Goal: Information Seeking & Learning: Understand process/instructions

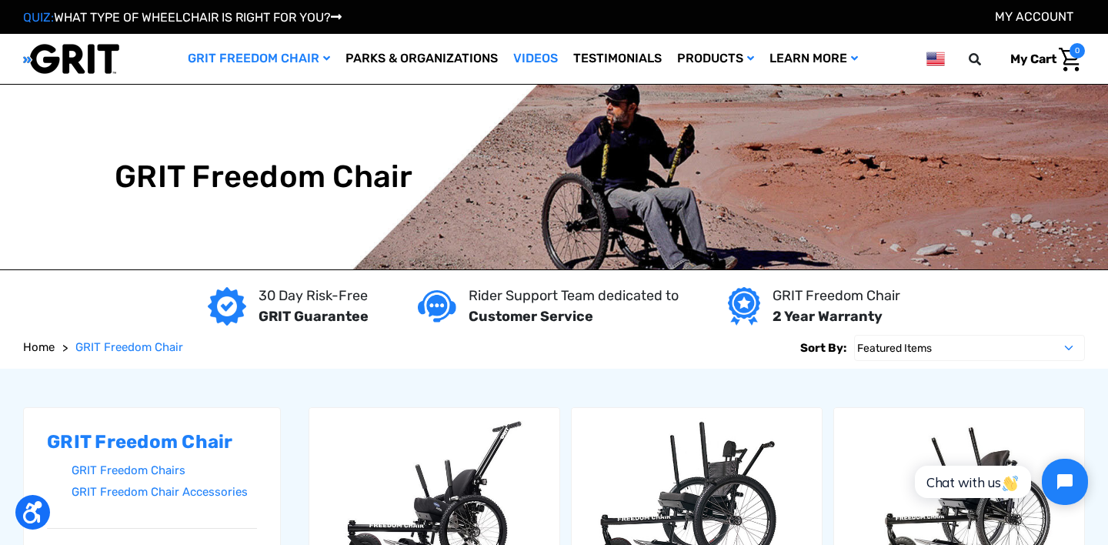
click at [520, 52] on link "Videos" at bounding box center [536, 59] width 60 height 50
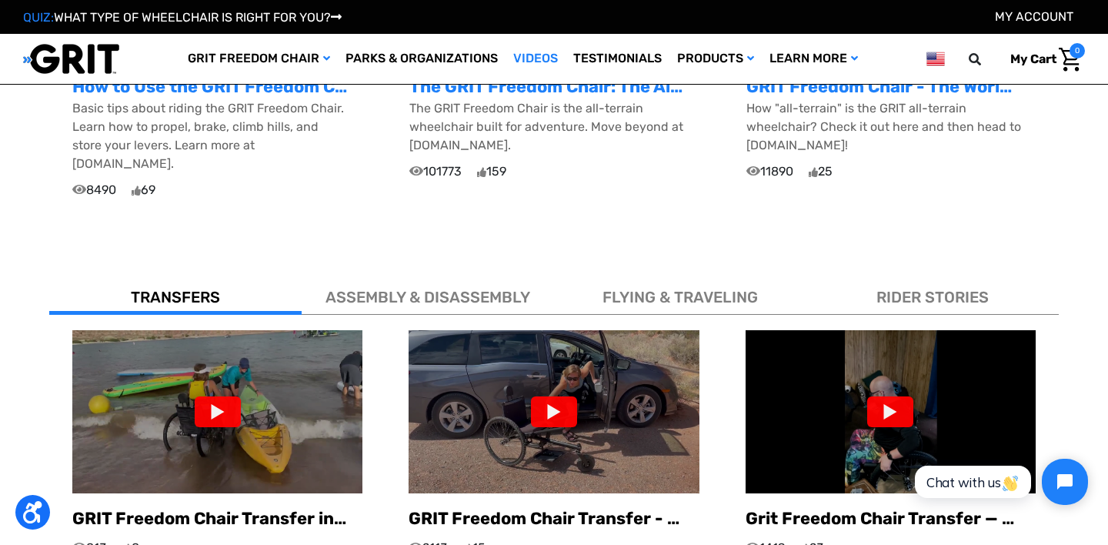
scroll to position [763, 0]
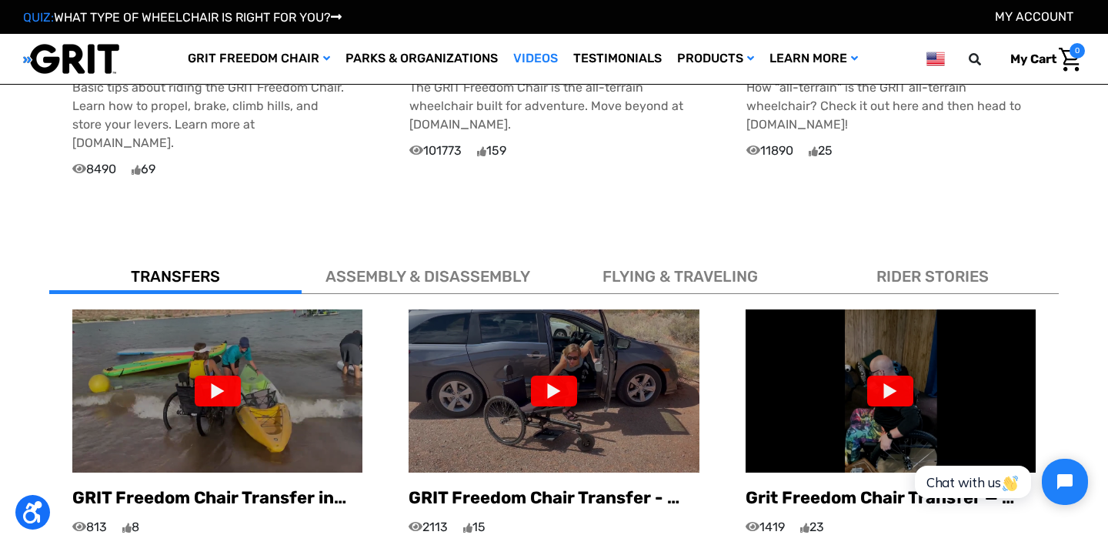
click at [685, 267] on span "FLYING & TRAVELING" at bounding box center [680, 276] width 155 height 18
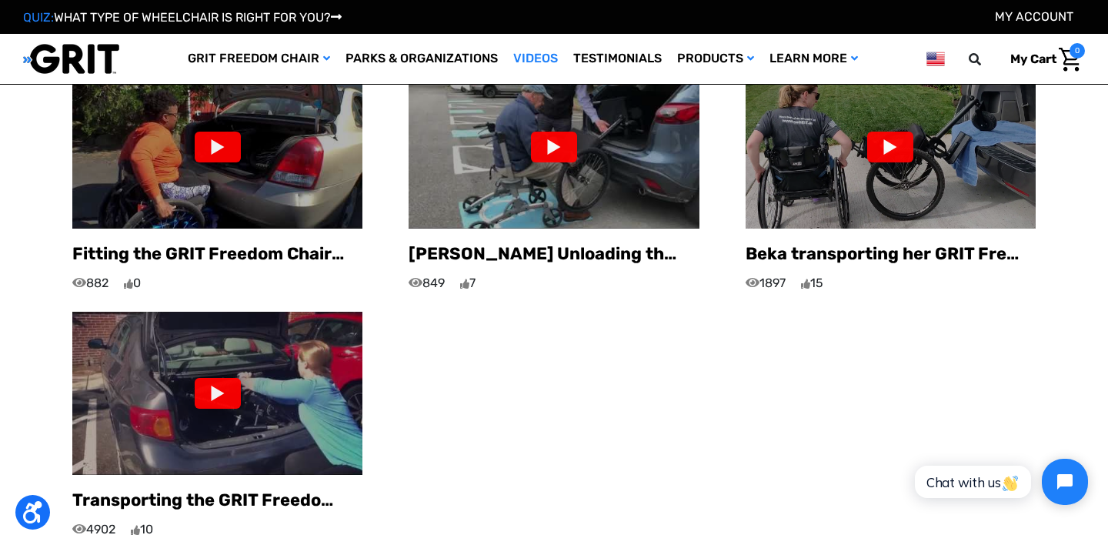
scroll to position [1009, 0]
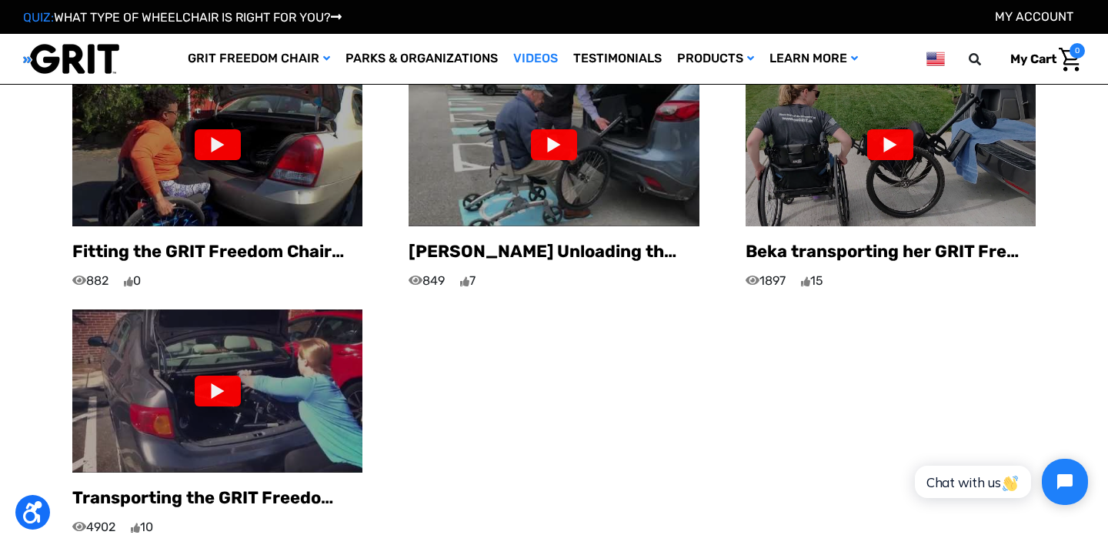
click at [310, 372] on img at bounding box center [217, 390] width 290 height 163
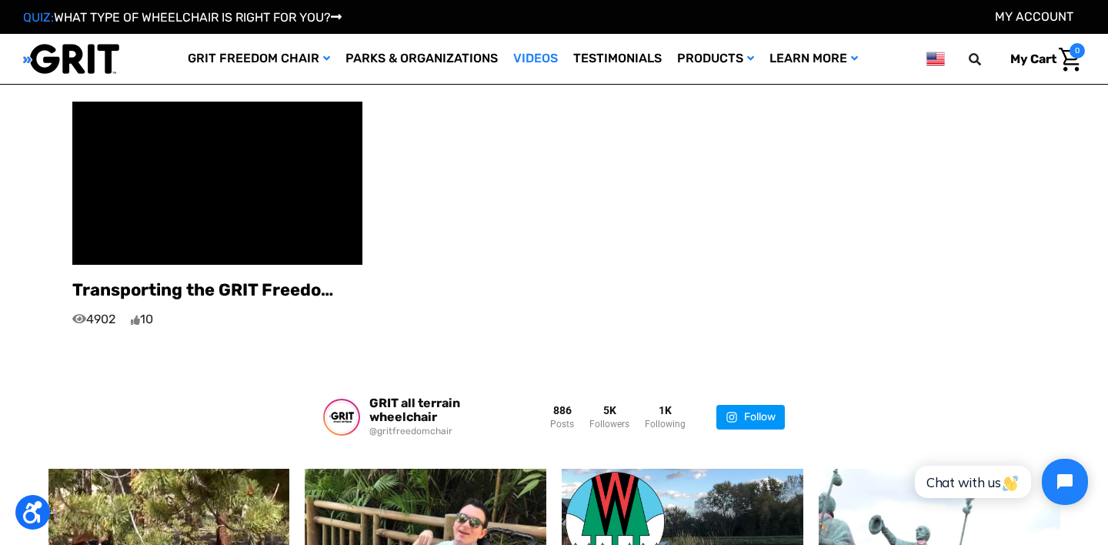
scroll to position [1224, 0]
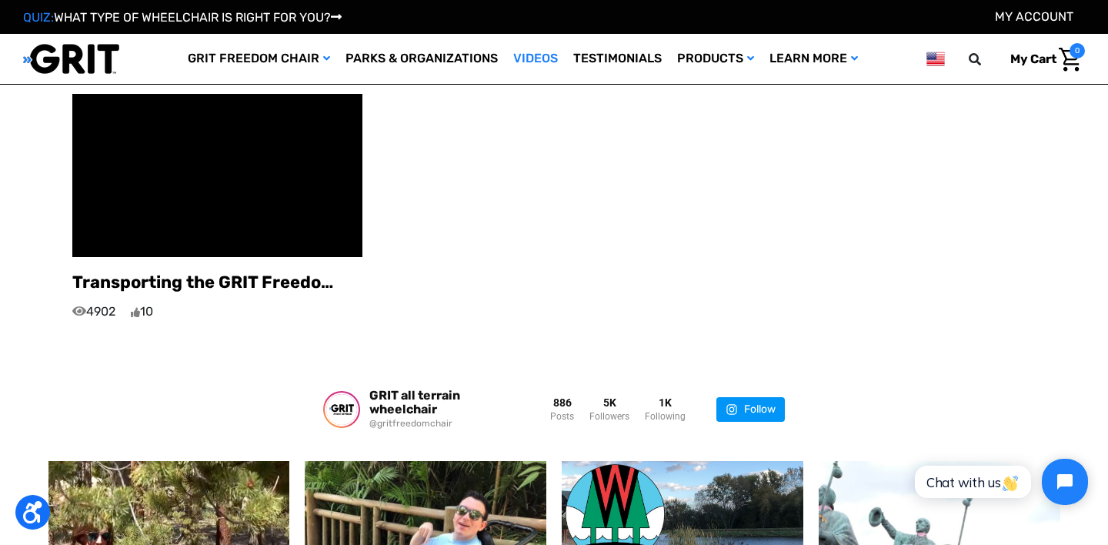
click at [599, 274] on div "Fitting the GRIT Freedom Chair in a car 882 0 Craig Unloading the GRIT Freedom …" at bounding box center [554, 84] width 1010 height 473
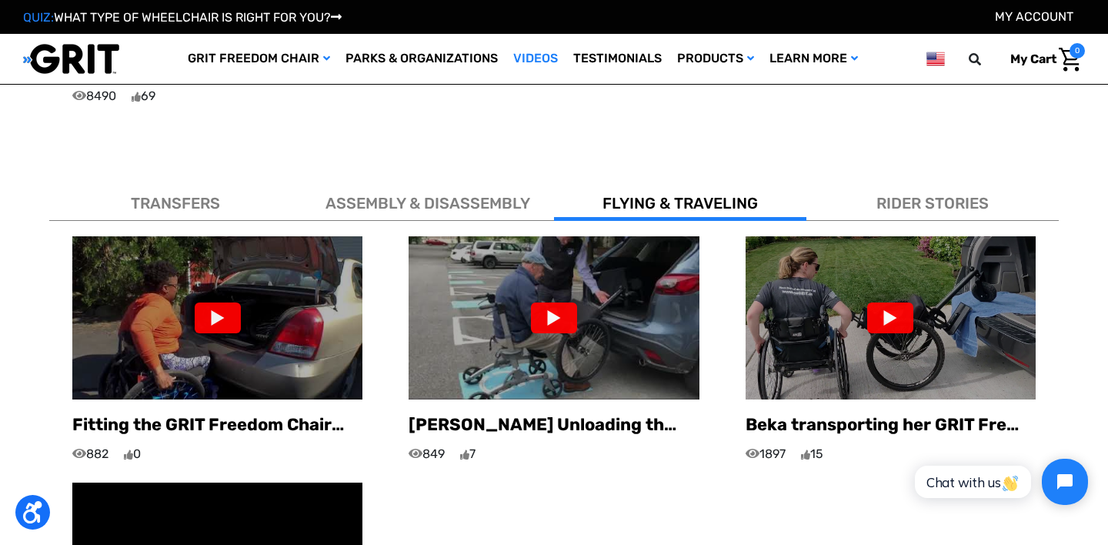
scroll to position [840, 0]
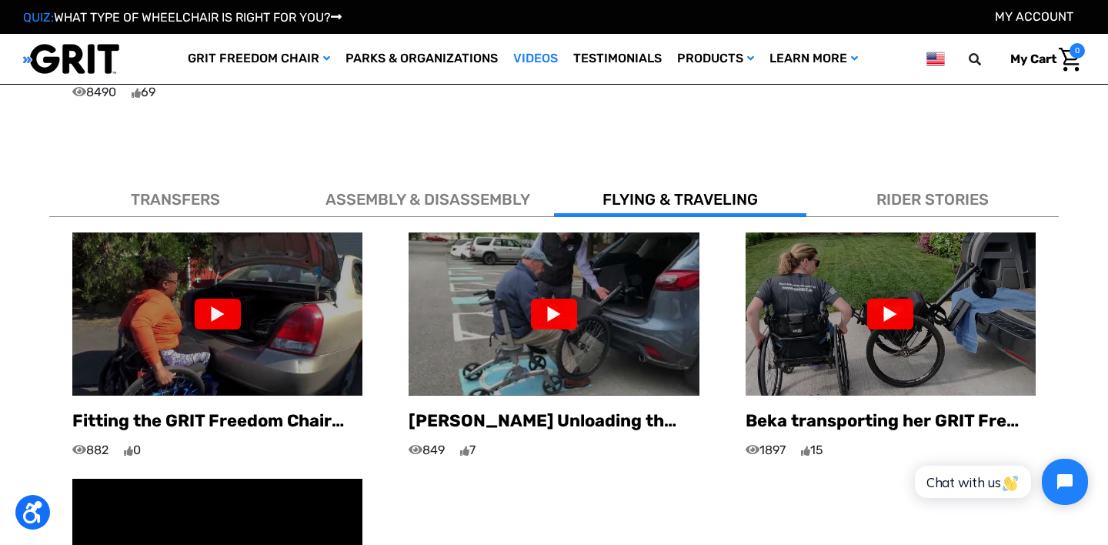
click at [932, 175] on div "RIDER STORIES" at bounding box center [932, 196] width 252 height 42
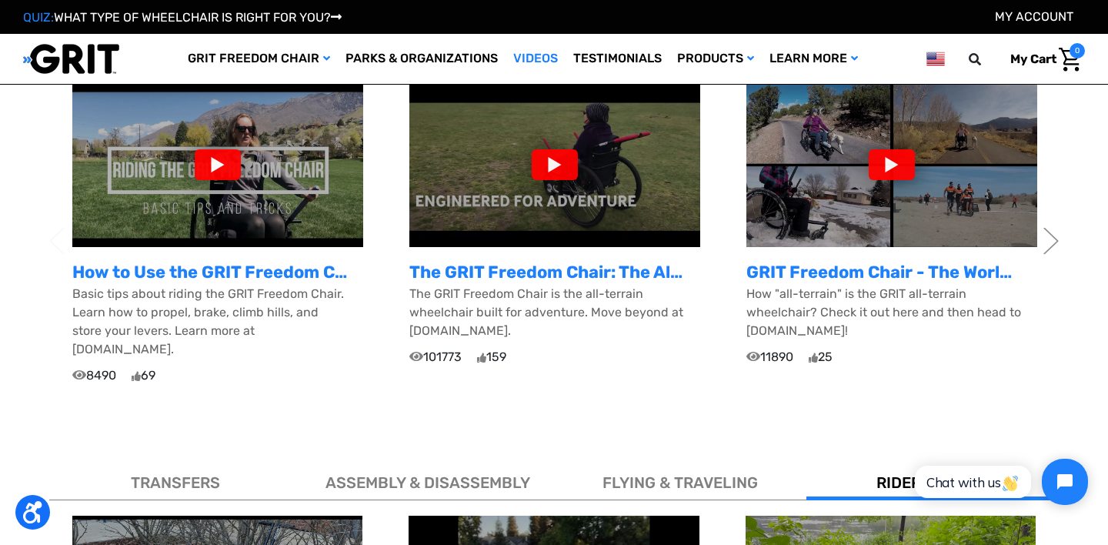
scroll to position [521, 0]
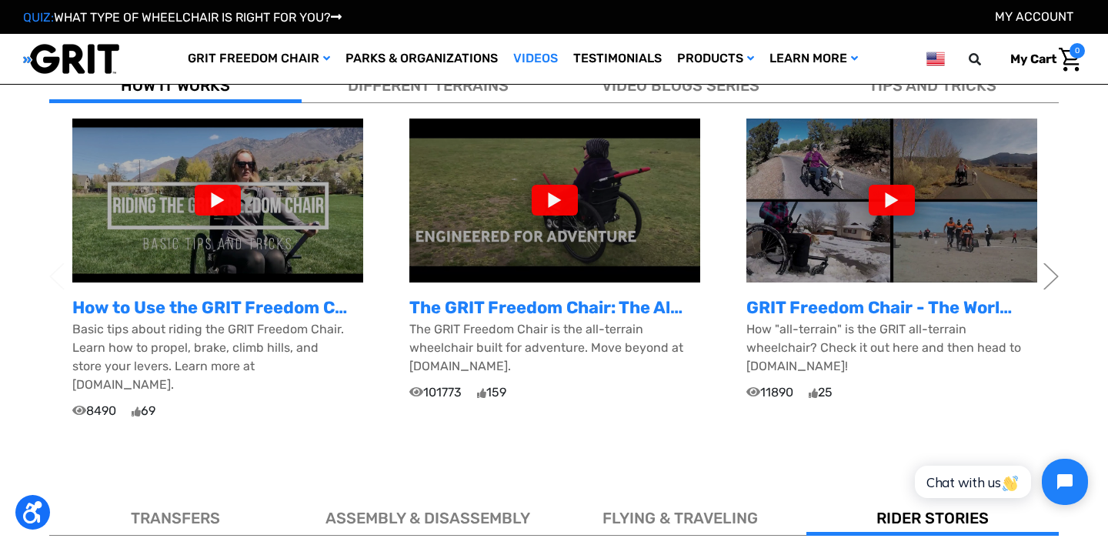
click at [466, 509] on span "ASSEMBLY & DISASSEMBLY" at bounding box center [428, 518] width 205 height 18
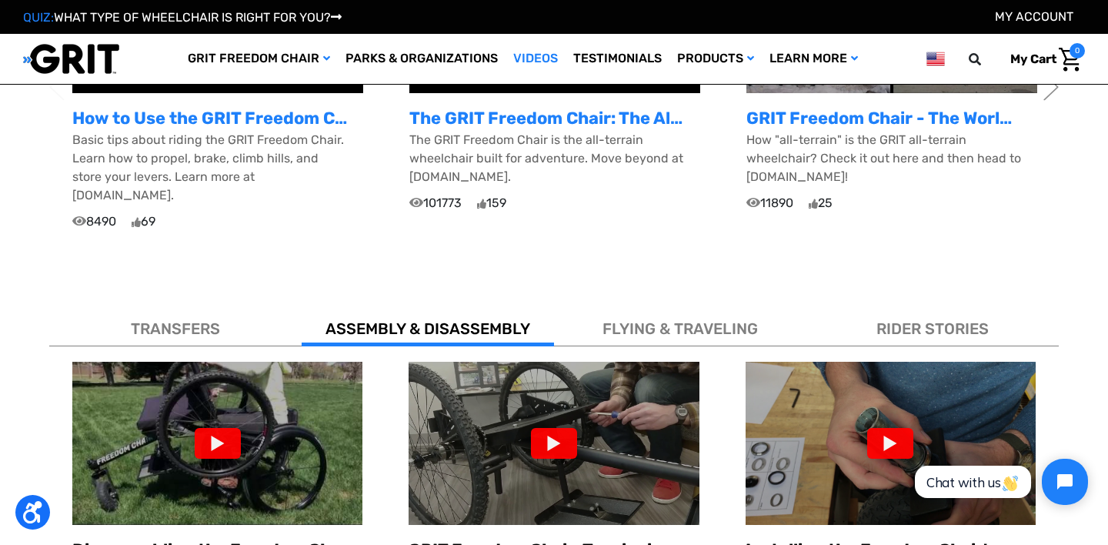
scroll to position [701, 0]
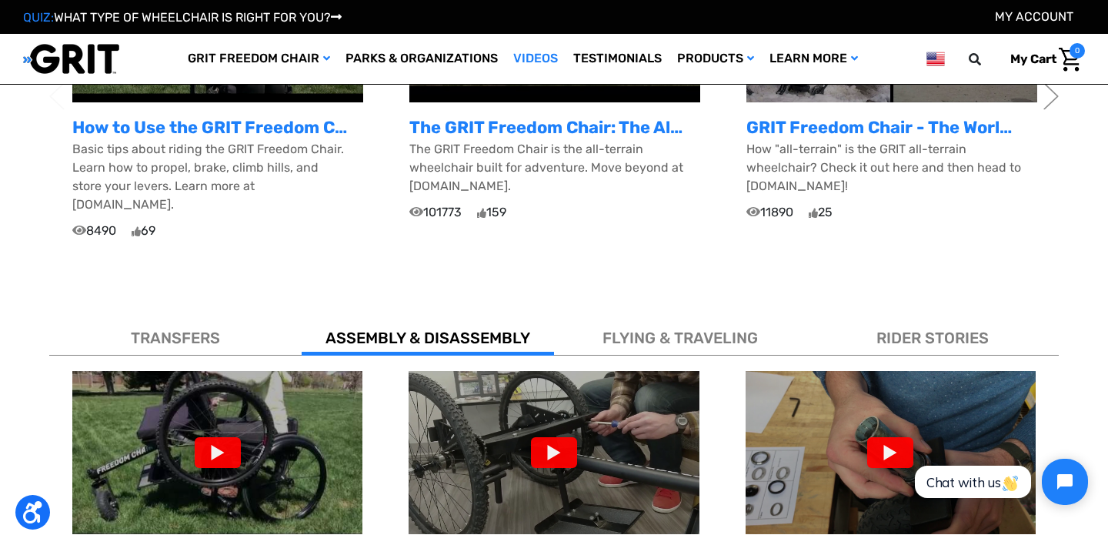
click at [185, 329] on span "TRANSFERS" at bounding box center [175, 338] width 89 height 18
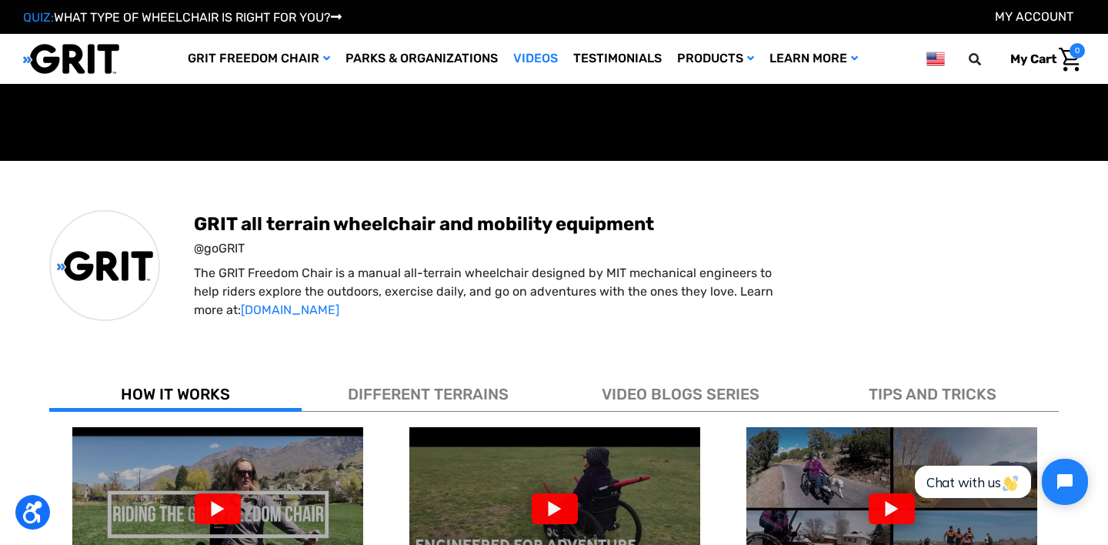
scroll to position [0, 0]
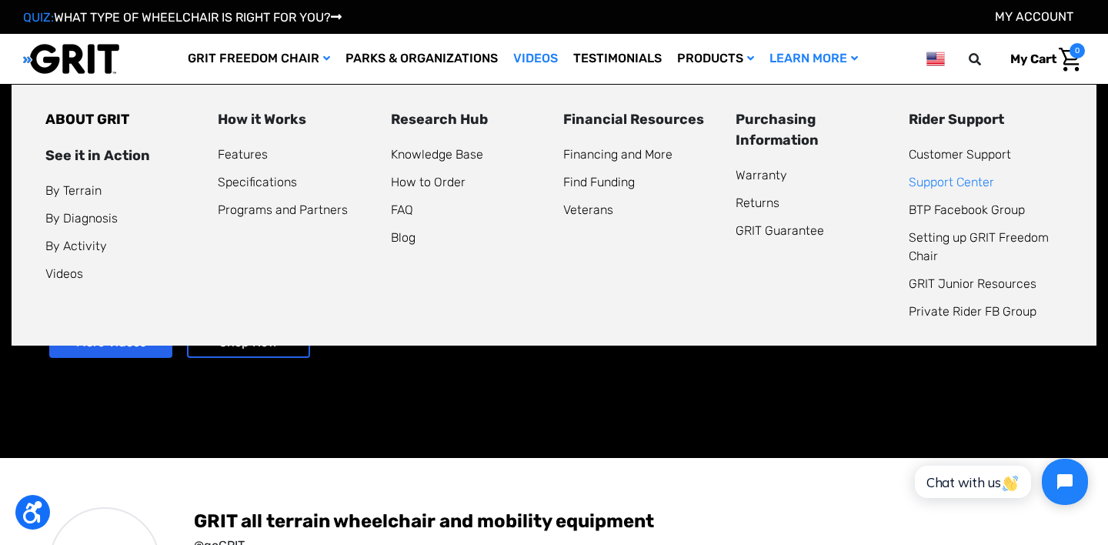
click at [962, 187] on link "Support Center" at bounding box center [951, 182] width 85 height 15
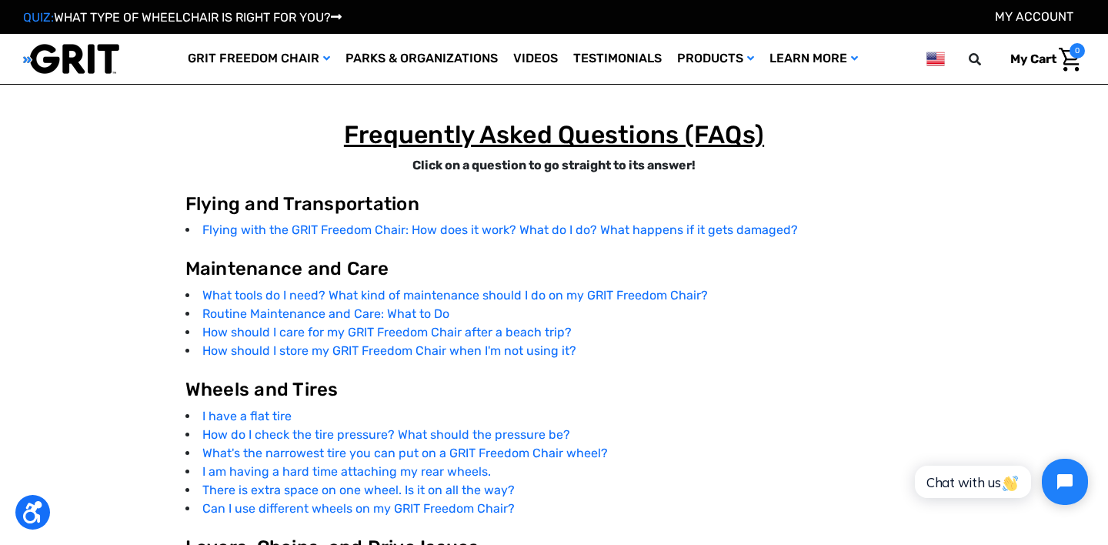
scroll to position [2647, 0]
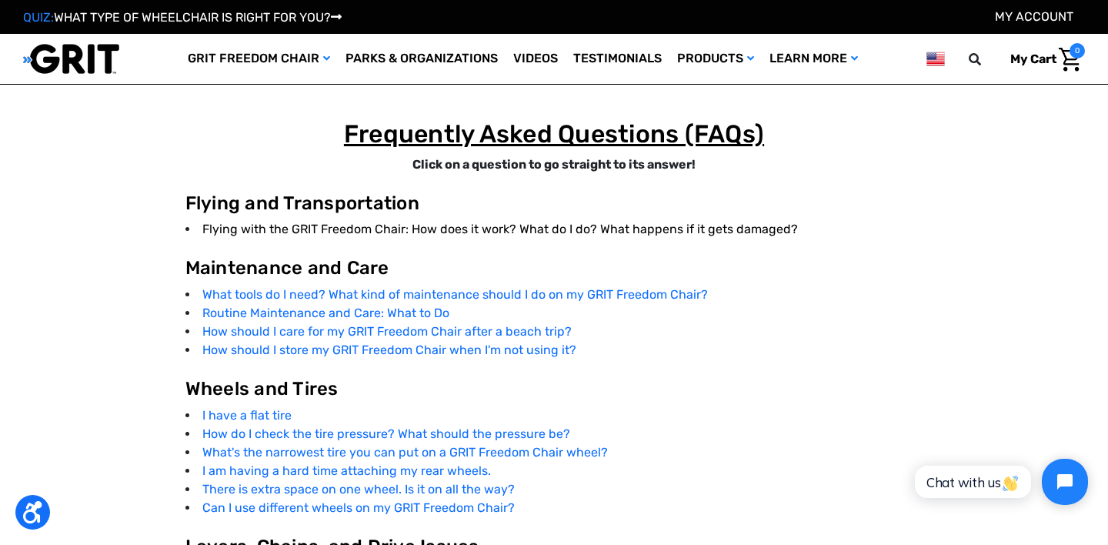
click at [609, 229] on link "Flying with the GRIT Freedom Chair: How does it work? What do I do? What happen…" at bounding box center [500, 229] width 596 height 15
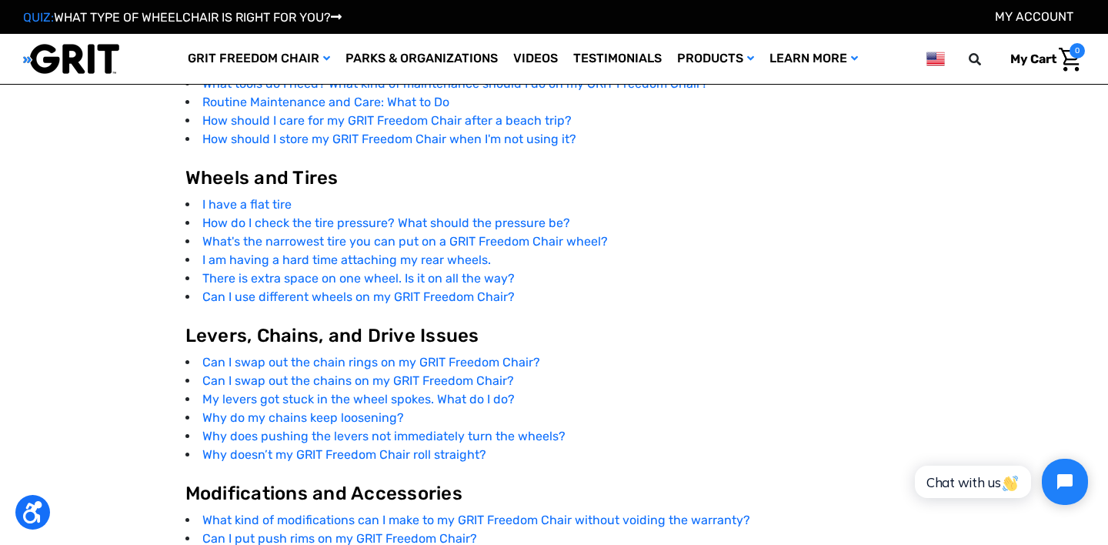
scroll to position [2701, 0]
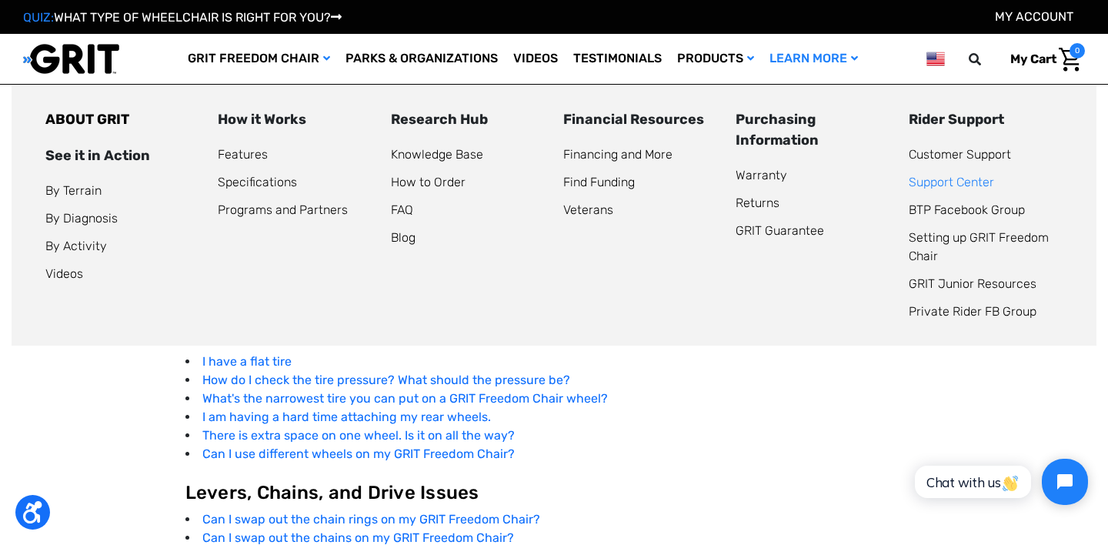
click at [943, 184] on link "Support Center" at bounding box center [951, 182] width 85 height 15
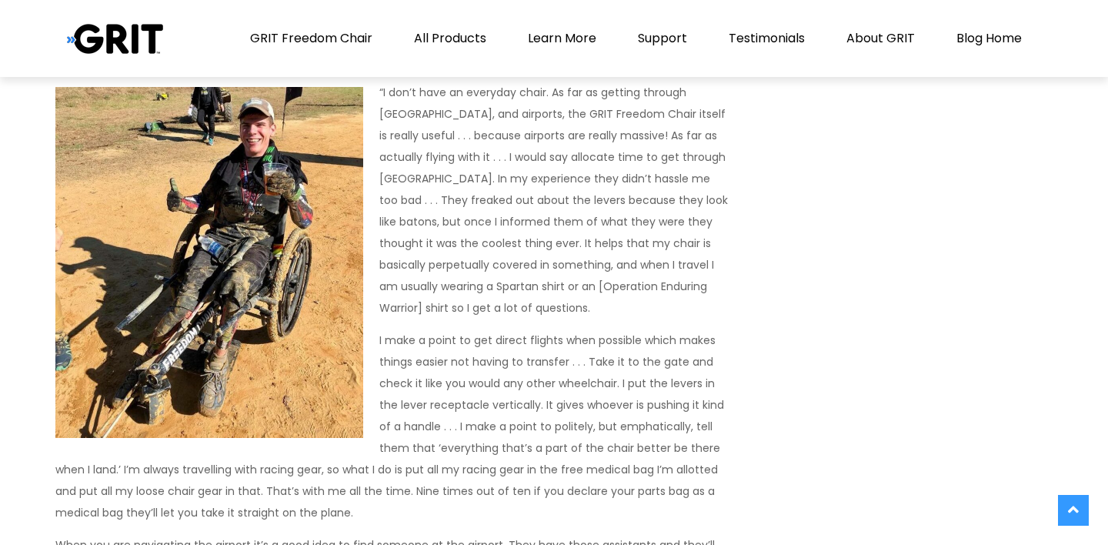
scroll to position [2798, 0]
